Goal: Check status: Check status

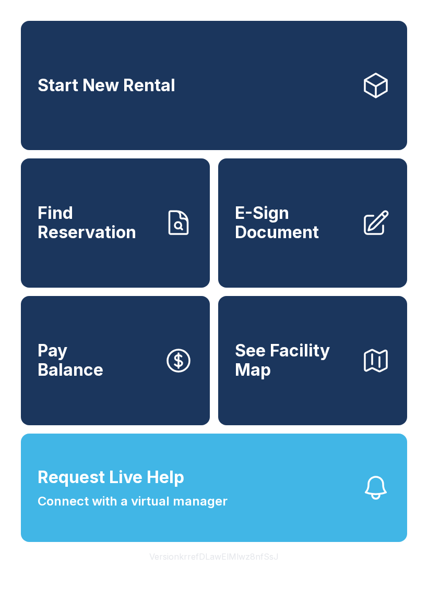
click at [144, 237] on span "Find Reservation" at bounding box center [97, 223] width 118 height 38
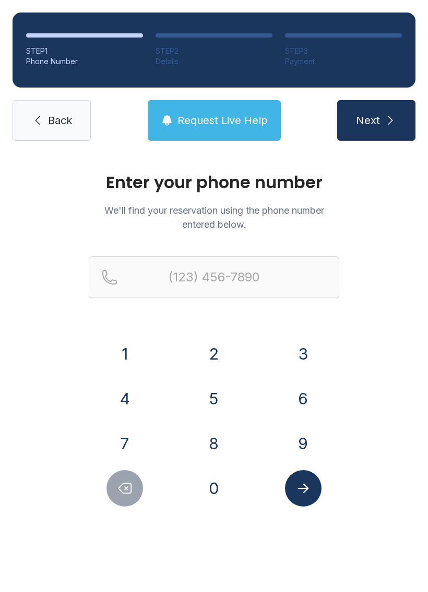
click at [302, 346] on button "3" at bounding box center [303, 354] width 37 height 37
click at [221, 395] on button "5" at bounding box center [214, 399] width 37 height 37
click at [216, 337] on button "2" at bounding box center [214, 354] width 37 height 37
click at [300, 429] on button "9" at bounding box center [303, 444] width 37 height 37
click at [137, 404] on button "4" at bounding box center [124, 399] width 37 height 37
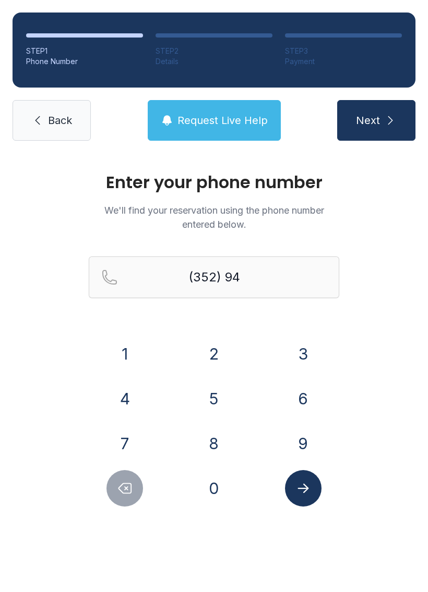
click at [219, 344] on button "2" at bounding box center [214, 354] width 37 height 37
click at [125, 443] on button "7" at bounding box center [124, 444] width 37 height 37
click at [227, 348] on button "2" at bounding box center [214, 354] width 37 height 37
click at [126, 345] on button "1" at bounding box center [124, 354] width 37 height 37
click at [224, 355] on button "2" at bounding box center [214, 354] width 37 height 37
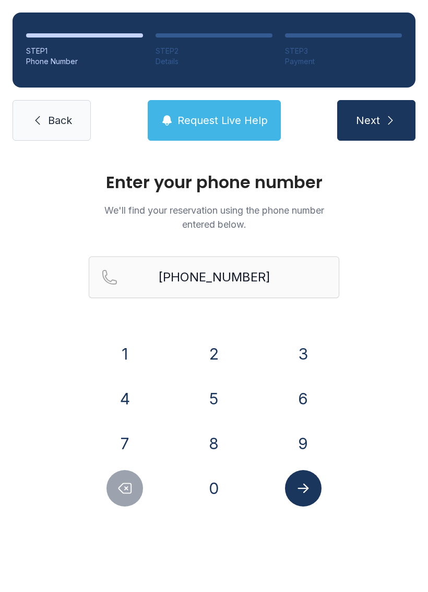
click at [305, 484] on icon "Submit lookup form" at bounding box center [303, 489] width 16 height 16
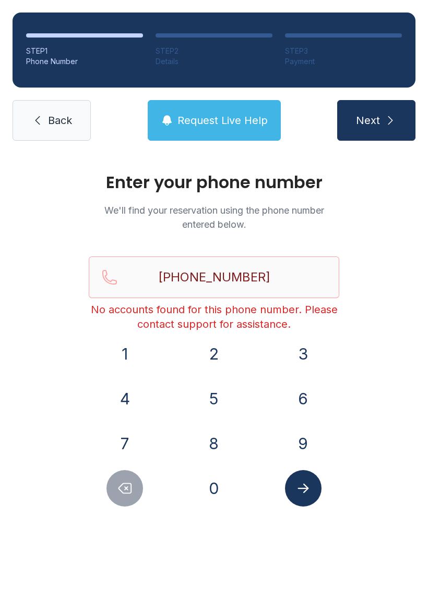
click at [305, 484] on icon "Submit lookup form" at bounding box center [303, 489] width 16 height 16
click at [312, 491] on button "Submit lookup form" at bounding box center [303, 488] width 37 height 37
click at [130, 492] on icon "Delete number" at bounding box center [125, 489] width 16 height 16
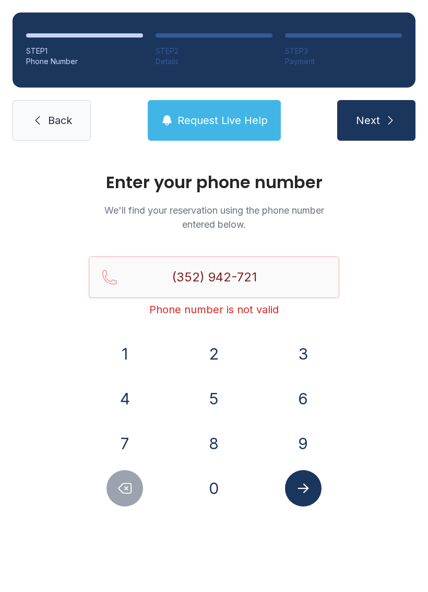
click at [130, 492] on icon "Delete number" at bounding box center [125, 489] width 16 height 16
click at [124, 487] on icon "Delete number" at bounding box center [125, 489] width 16 height 16
click at [124, 486] on icon "Delete number" at bounding box center [125, 489] width 16 height 16
click at [124, 483] on icon "Delete number" at bounding box center [125, 489] width 16 height 16
click at [124, 482] on icon "Delete number" at bounding box center [125, 489] width 16 height 16
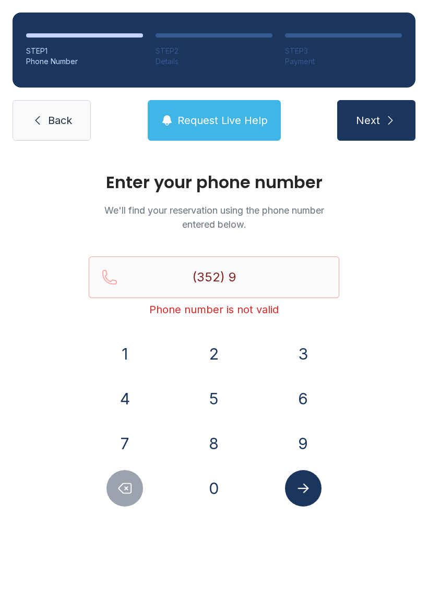
click at [120, 483] on icon "Delete number" at bounding box center [125, 489] width 16 height 16
click at [295, 403] on button "6" at bounding box center [303, 399] width 37 height 37
click at [212, 406] on button "5" at bounding box center [214, 399] width 37 height 37
click at [212, 488] on button "0" at bounding box center [214, 488] width 37 height 37
click at [219, 398] on button "5" at bounding box center [214, 399] width 37 height 37
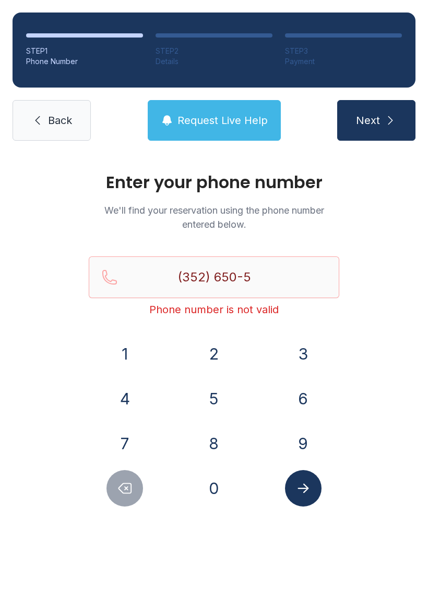
click at [298, 356] on button "3" at bounding box center [303, 354] width 37 height 37
click at [297, 401] on button "6" at bounding box center [303, 399] width 37 height 37
click at [222, 403] on button "5" at bounding box center [214, 399] width 37 height 37
type input "[PHONE_NUMBER]"
click at [308, 494] on icon "Submit lookup form" at bounding box center [303, 489] width 16 height 16
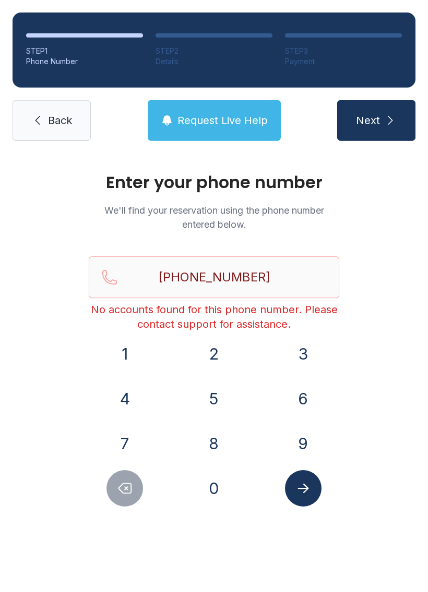
click at [70, 105] on link "Back" at bounding box center [52, 120] width 78 height 41
